Goal: Transaction & Acquisition: Obtain resource

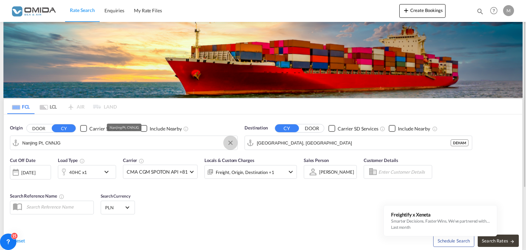
drag, startPoint x: 229, startPoint y: 143, endPoint x: 193, endPoint y: 143, distance: 35.6
click at [229, 143] on button "Clear Input" at bounding box center [230, 143] width 10 height 10
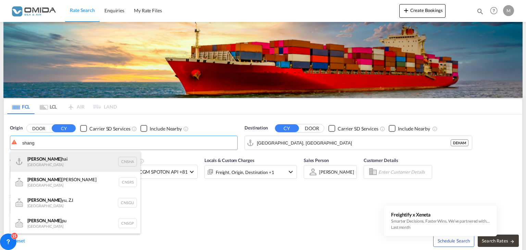
click at [60, 158] on div "Shang hai China CNSHA" at bounding box center [75, 161] width 130 height 21
type input "[GEOGRAPHIC_DATA], [GEOGRAPHIC_DATA]"
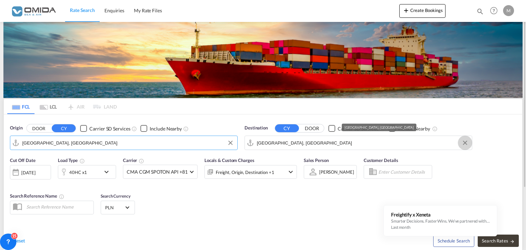
click at [463, 142] on md-icon "Clear Input" at bounding box center [465, 143] width 8 height 8
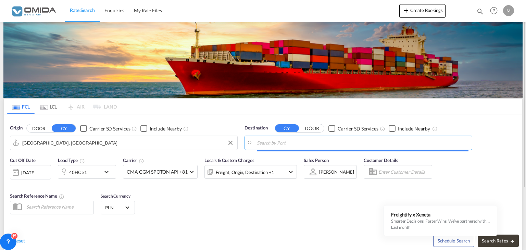
click at [297, 143] on input "Search by Port" at bounding box center [362, 143] width 211 height 10
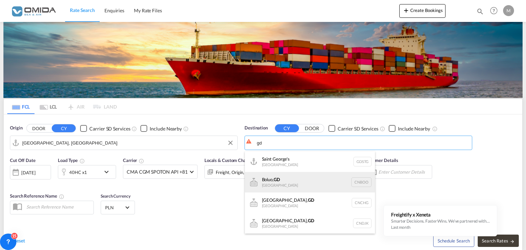
click at [290, 179] on div "Boluo, GD [GEOGRAPHIC_DATA] CNBOO" at bounding box center [310, 182] width 130 height 21
type input "Boluo, GD, CNBOO"
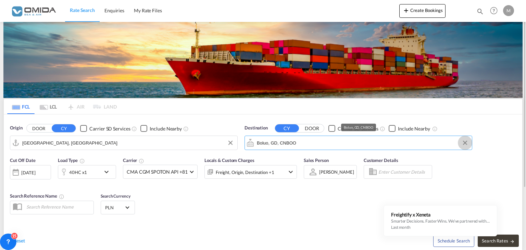
click at [460, 143] on button "Clear Input" at bounding box center [465, 143] width 10 height 10
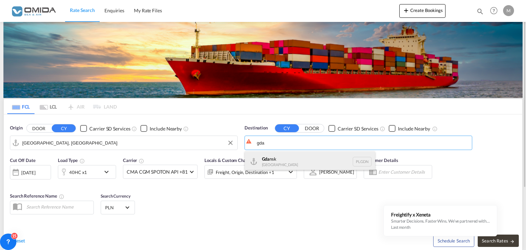
click at [286, 161] on div "Gda nsk [GEOGRAPHIC_DATA] PLGDN" at bounding box center [310, 161] width 130 height 21
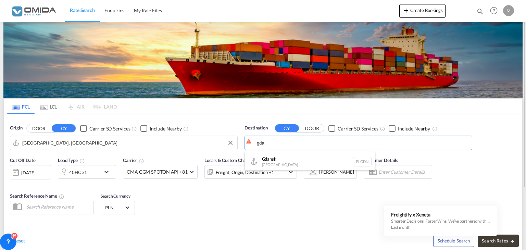
type input "Gdansk, PLGDN"
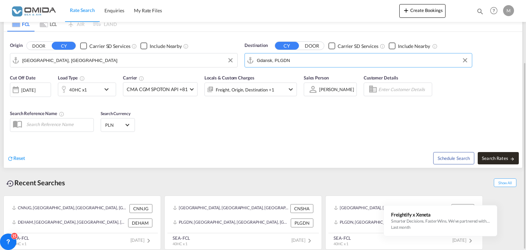
click at [490, 160] on button "Search Rates" at bounding box center [497, 158] width 41 height 12
type input "CNSHA to PLGDN / [DATE]"
